Goal: Information Seeking & Learning: Learn about a topic

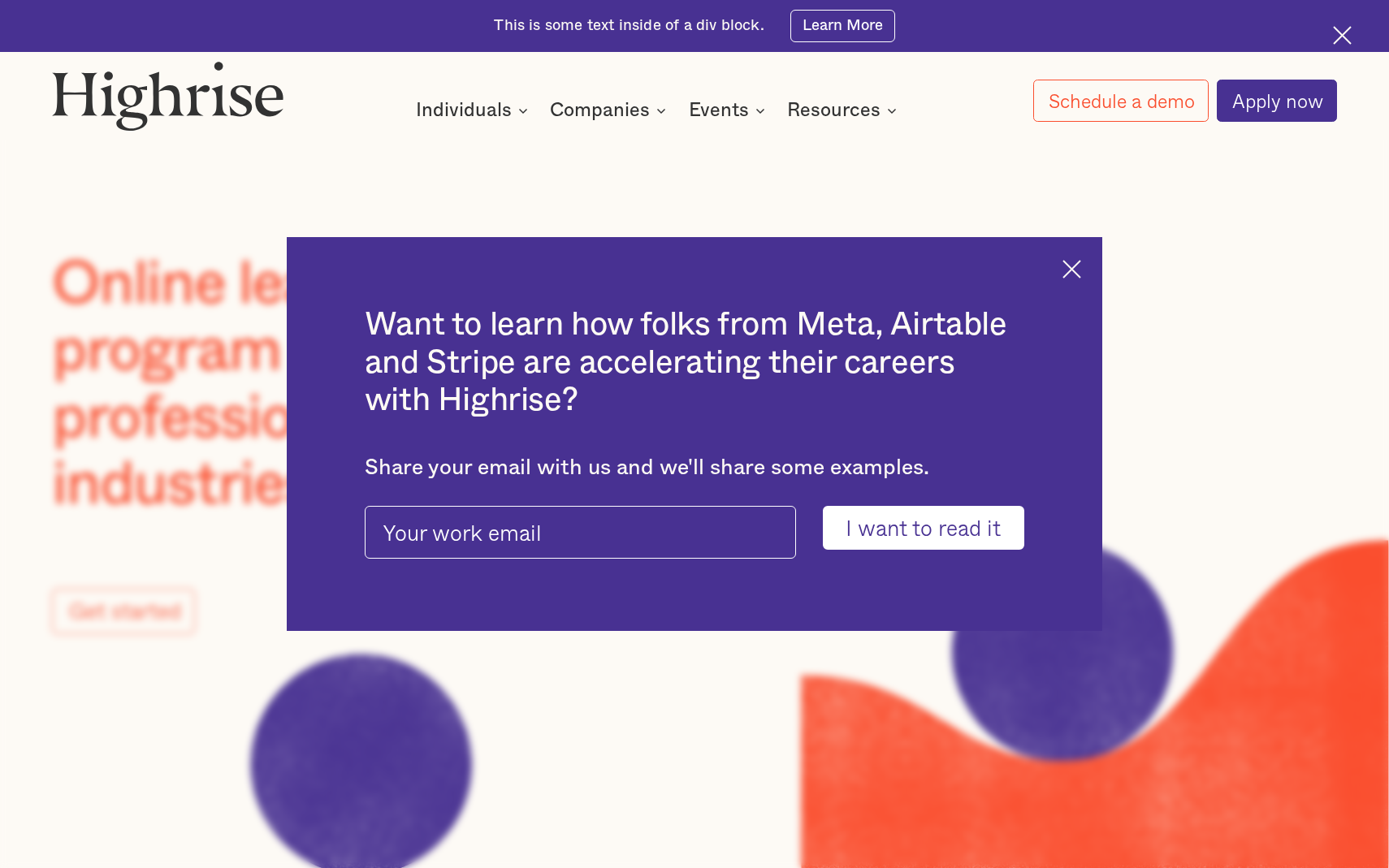
click at [654, 529] on input "pop-up-modal-form" at bounding box center [581, 532] width 431 height 52
type input "[PERSON_NAME][EMAIL_ADDRESS][PERSON_NAME][DOMAIN_NAME]"
click at [927, 532] on input "I want to read it" at bounding box center [924, 527] width 202 height 43
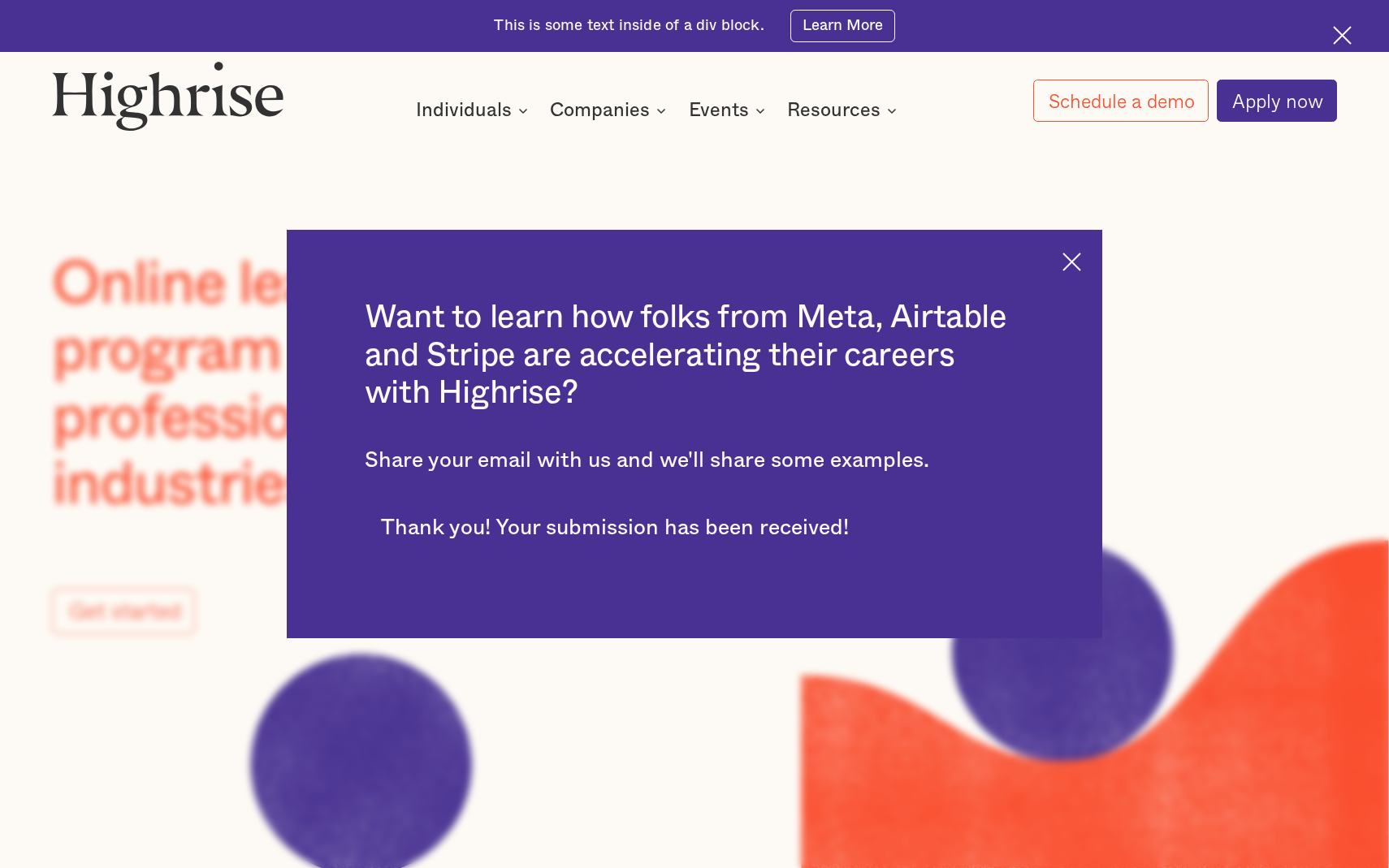
click at [1072, 259] on img at bounding box center [1072, 261] width 19 height 19
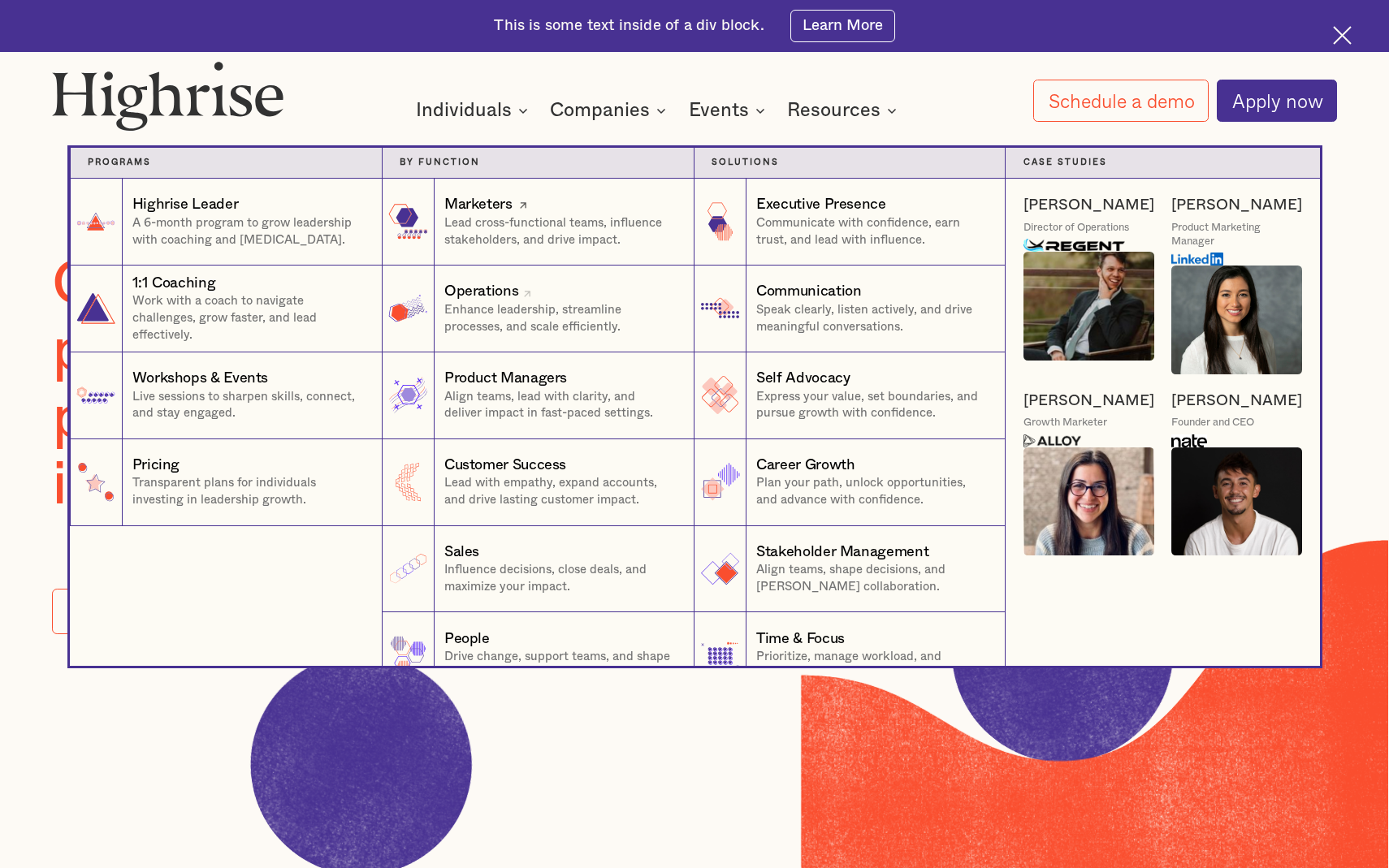
click at [456, 254] on link "Marketers Lead cross-functional teams, influence stakeholders, and drive impact…" at bounding box center [538, 221] width 312 height 87
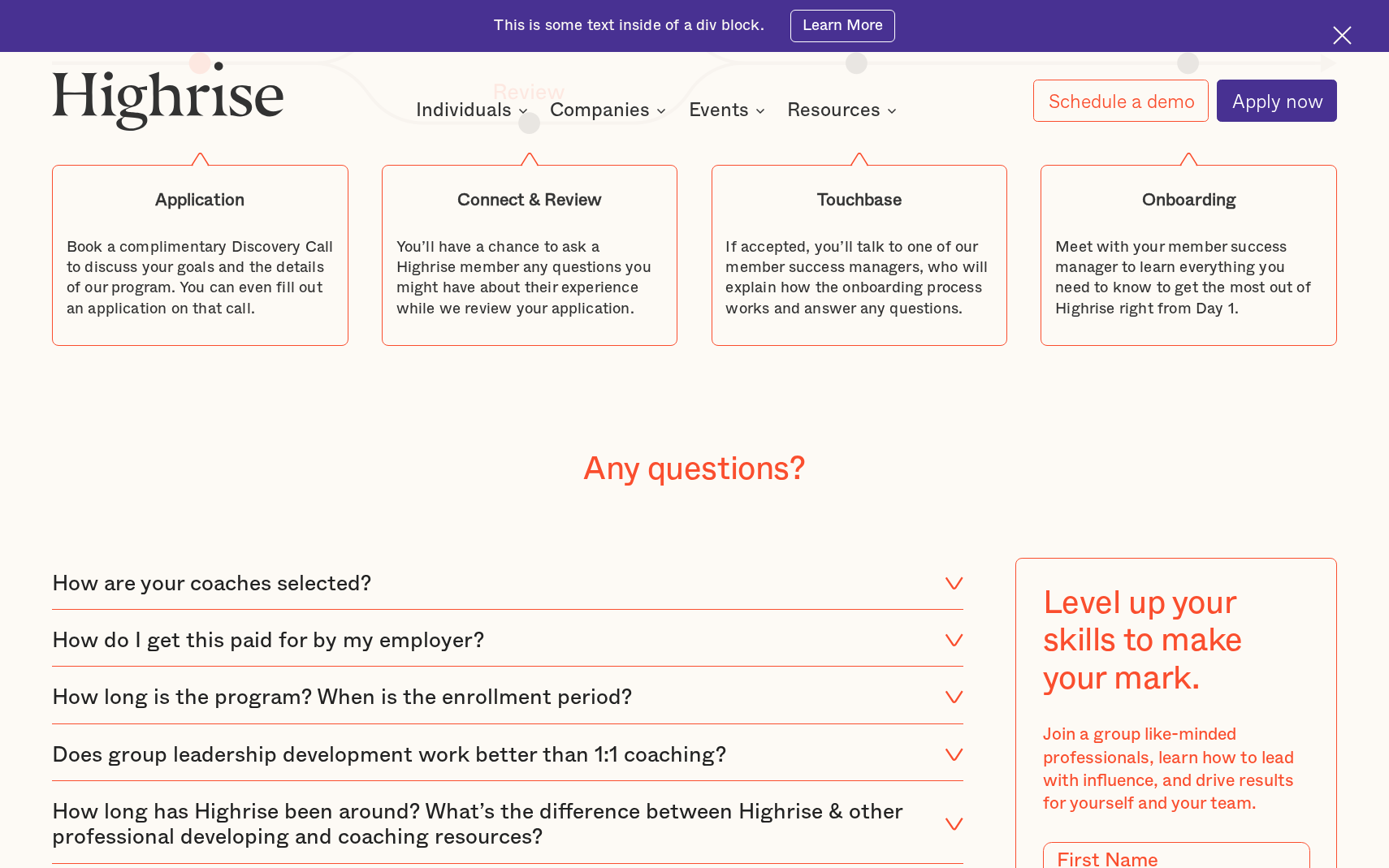
scroll to position [6797, 0]
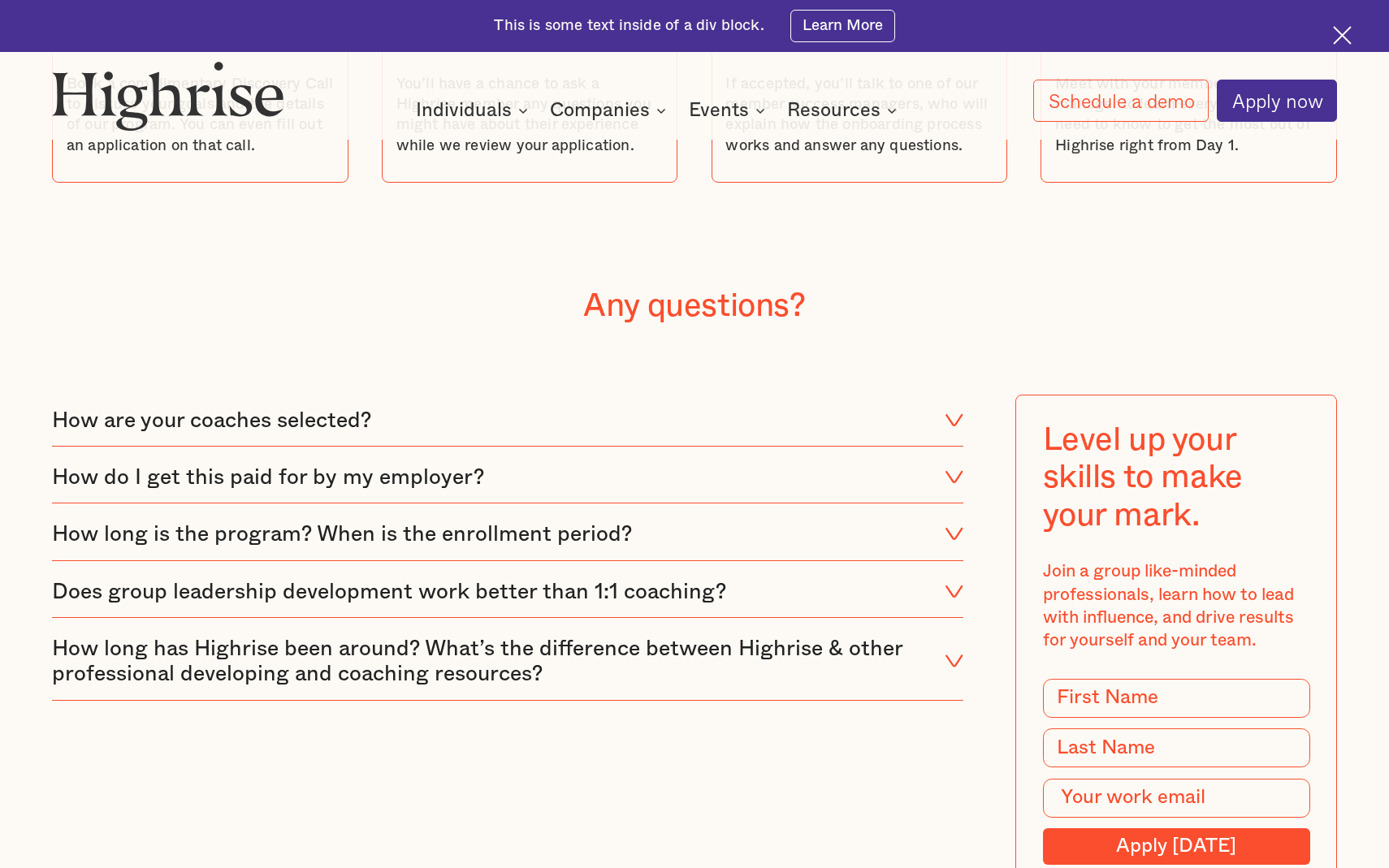
click at [186, 408] on div "How are your coaches selected?" at bounding box center [212, 421] width 319 height 26
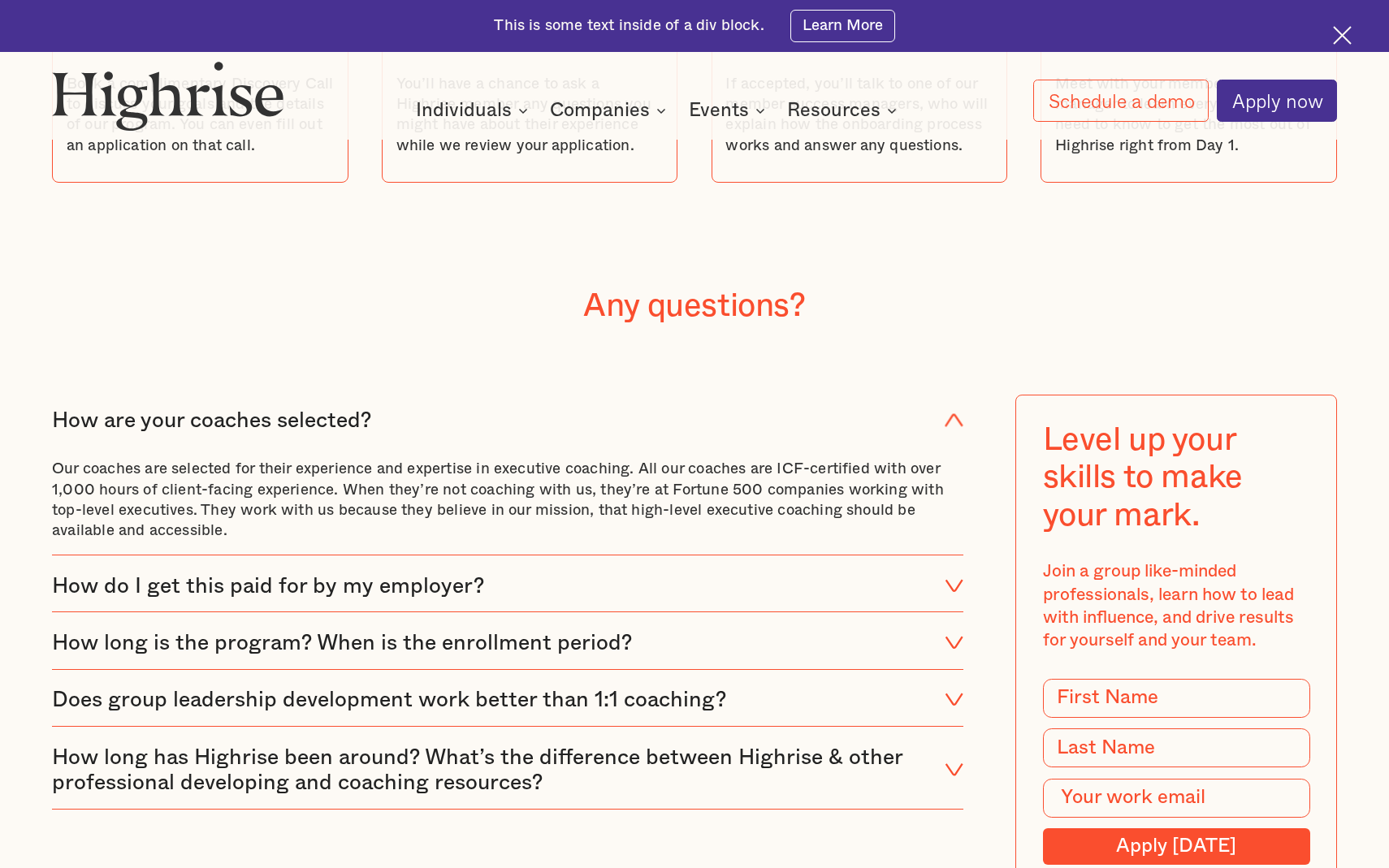
click at [186, 408] on div "How are your coaches selected?" at bounding box center [212, 421] width 319 height 26
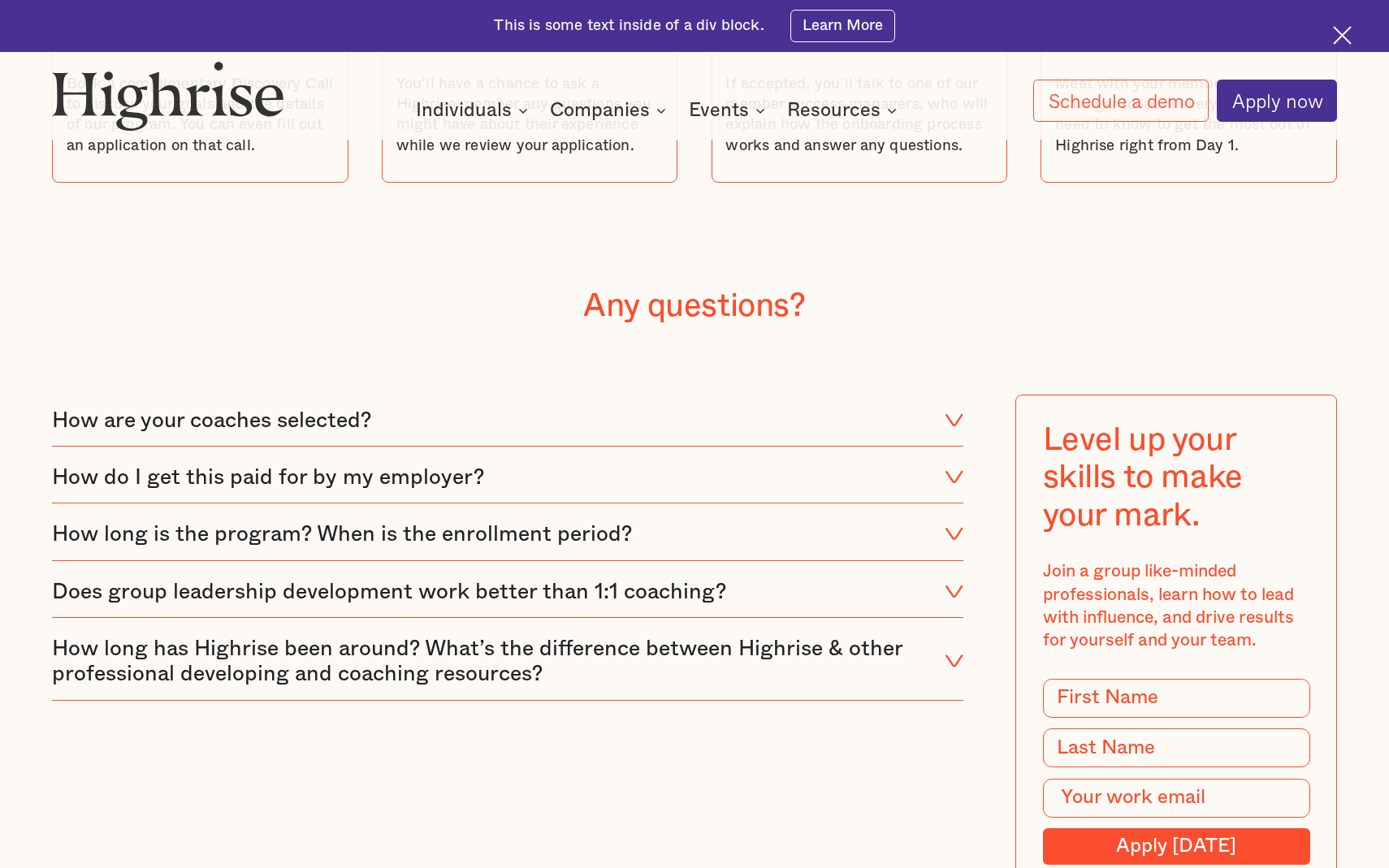
click at [217, 522] on div "How long is the program? When is the enrollment period?" at bounding box center [341, 535] width 580 height 26
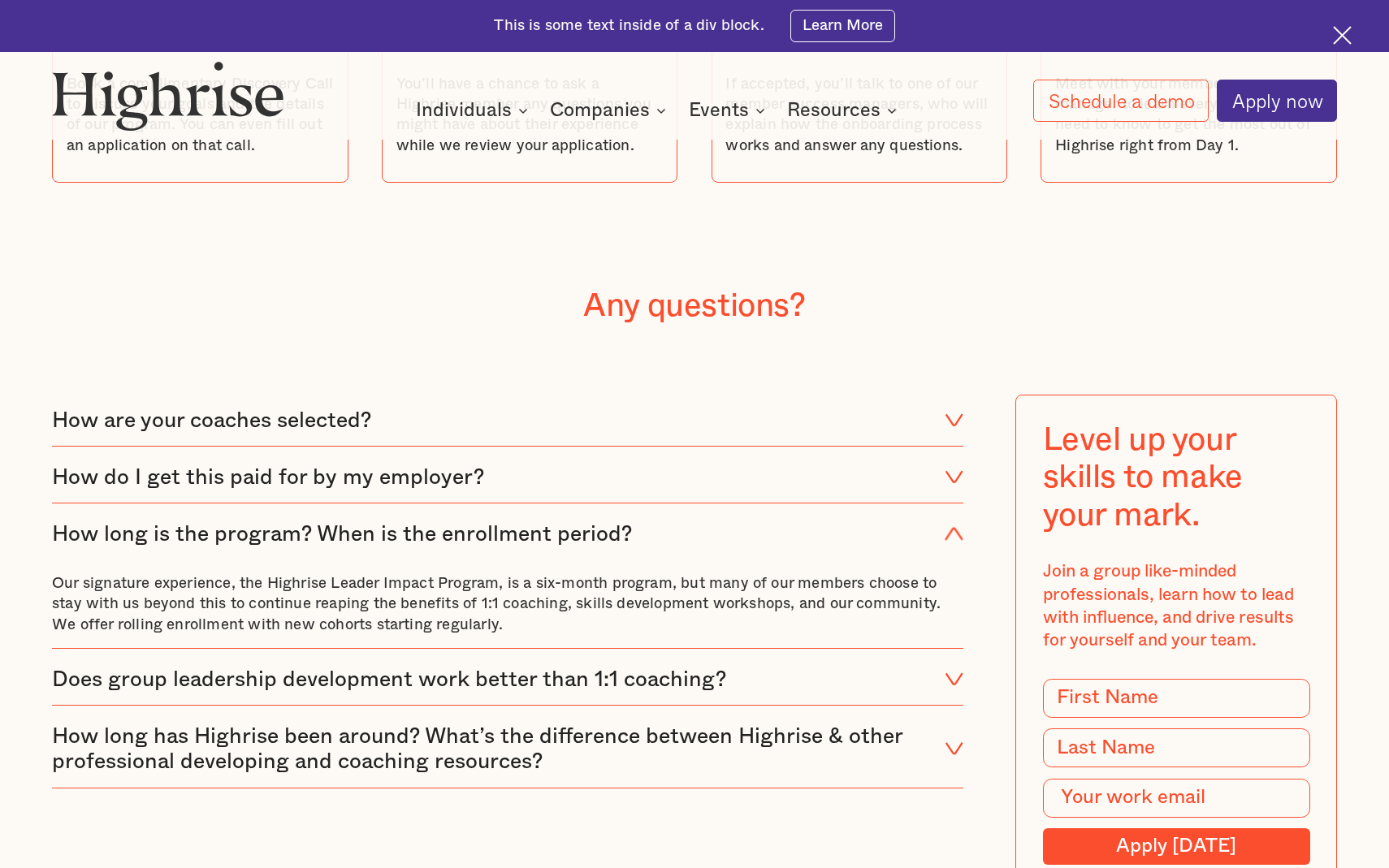
click at [219, 522] on div "How long is the program? When is the enrollment period?" at bounding box center [341, 535] width 580 height 26
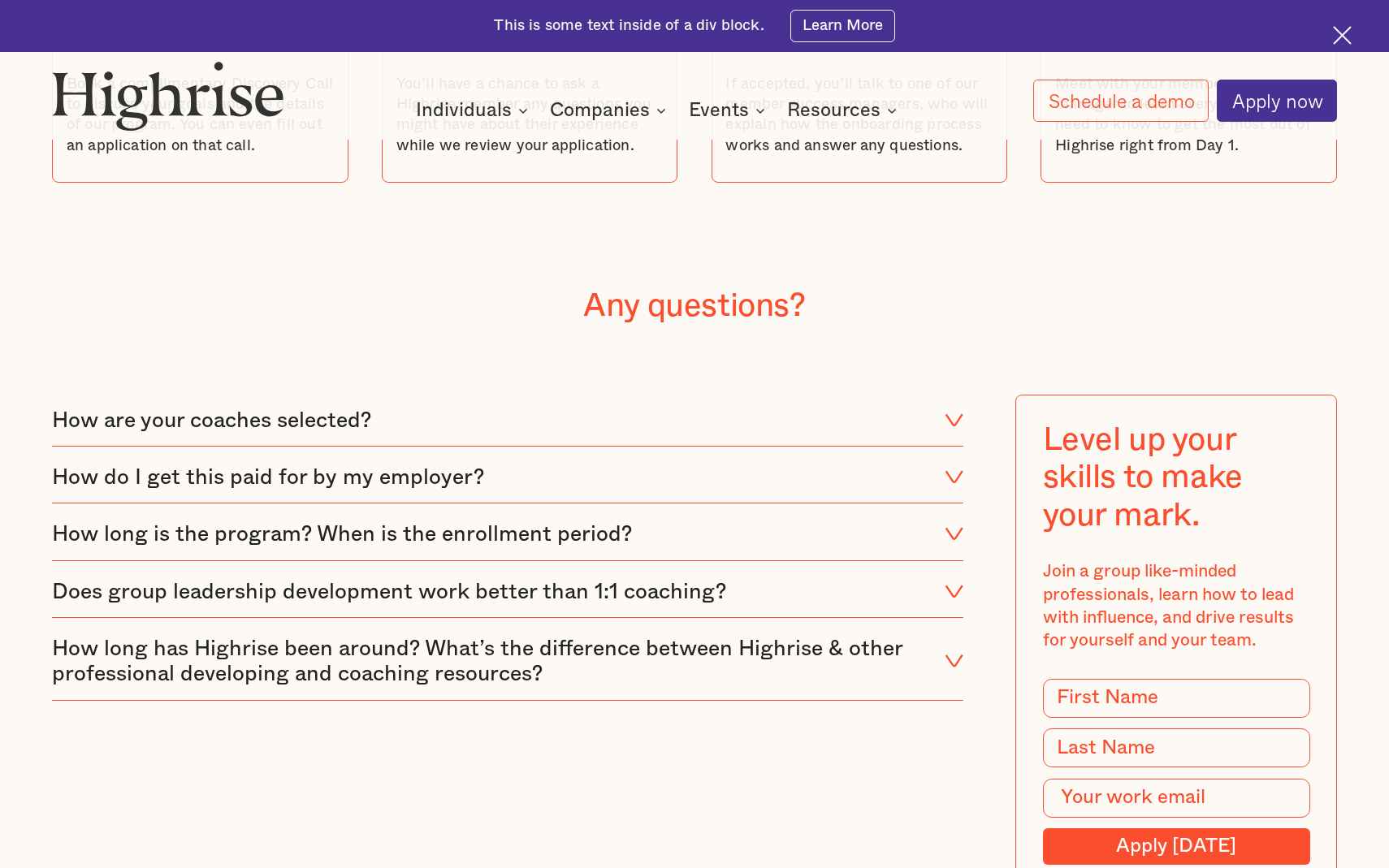
click at [226, 637] on div "How long has Highrise been around? What’s the difference between Highrise & oth…" at bounding box center [489, 661] width 875 height 51
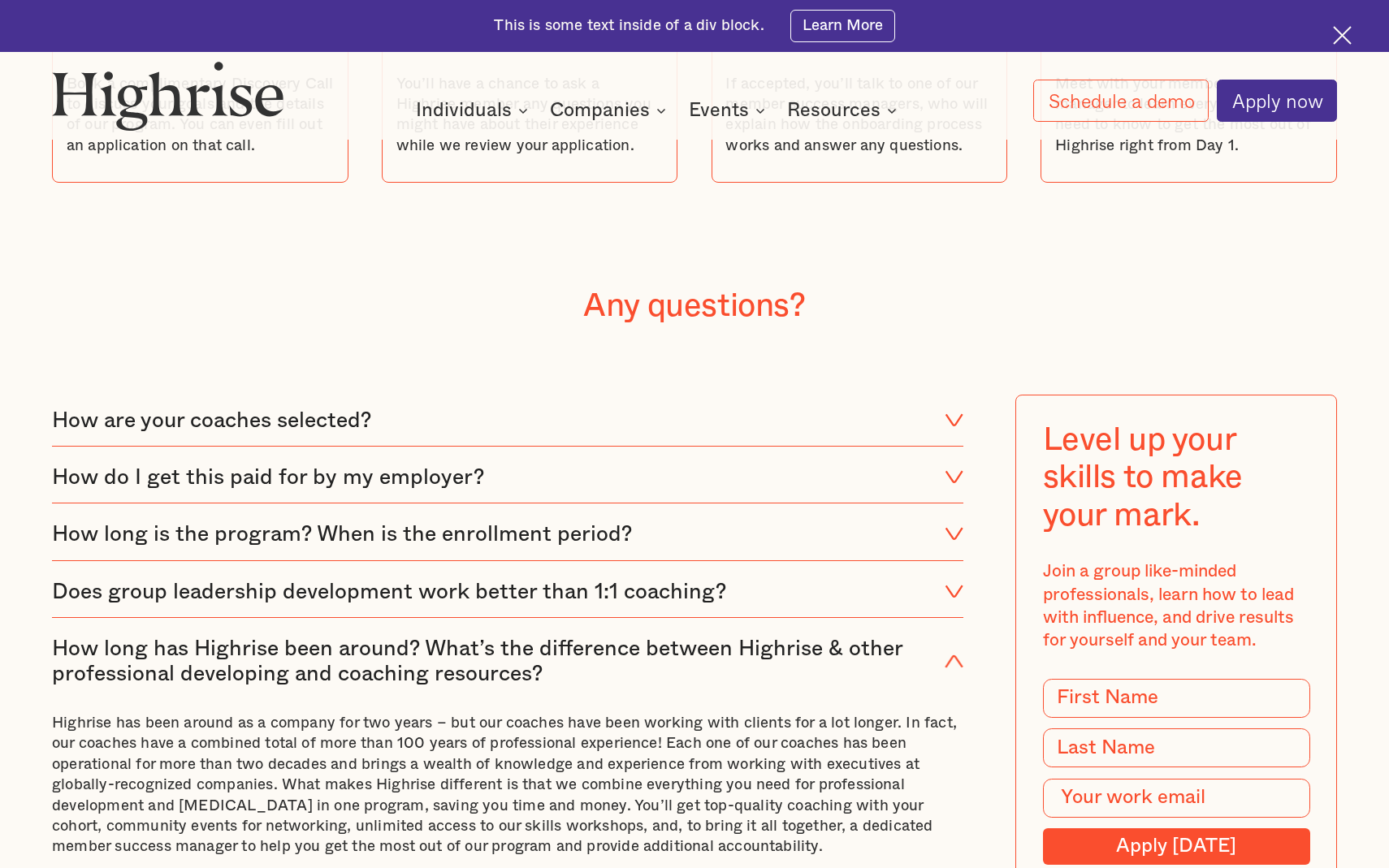
scroll to position [6806, 0]
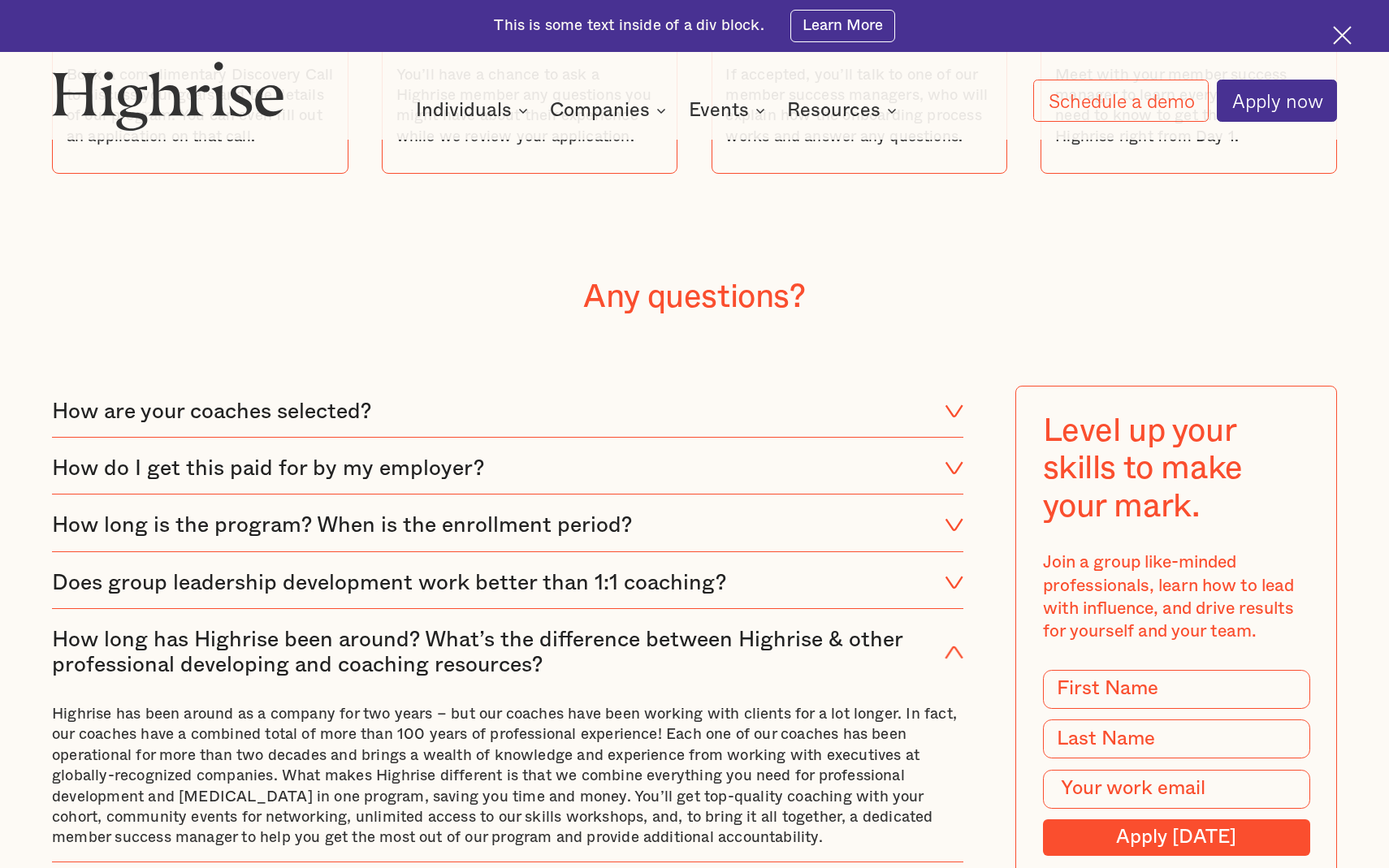
click at [226, 628] on div "How long has Highrise been around? What’s the difference between Highrise & oth…" at bounding box center [489, 652] width 875 height 51
